Goal: Task Accomplishment & Management: Use online tool/utility

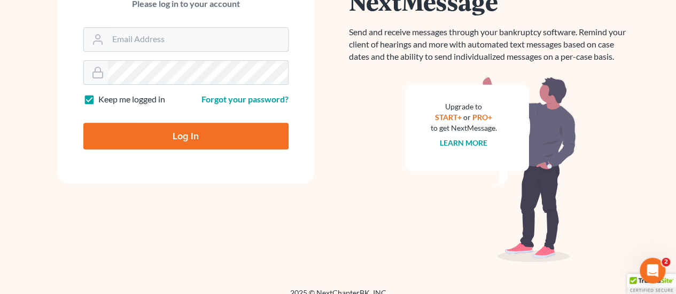
type input "steven@hollandlaw970.com"
click at [143, 138] on input "Log In" at bounding box center [185, 136] width 205 height 27
type input "Thinking..."
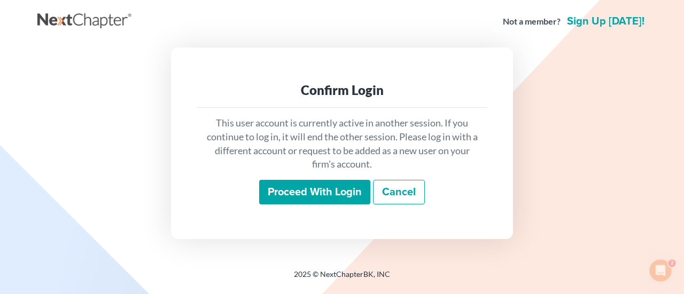
click at [332, 196] on input "Proceed with login" at bounding box center [314, 192] width 111 height 25
